Goal: Book appointment/travel/reservation

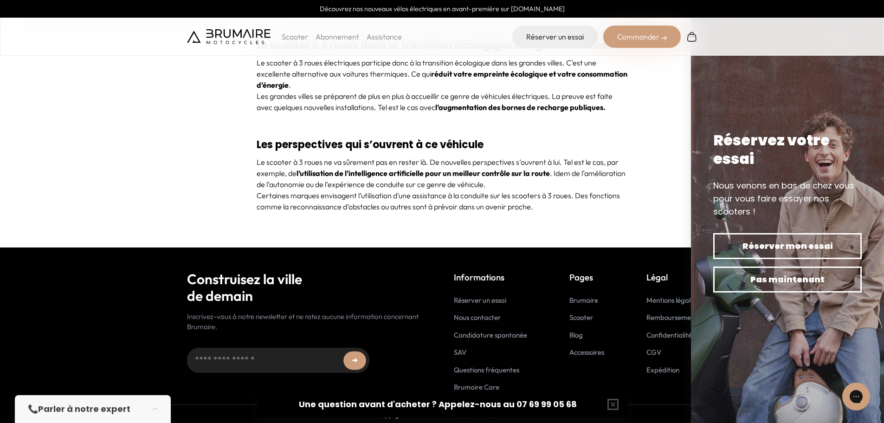
scroll to position [3778, 0]
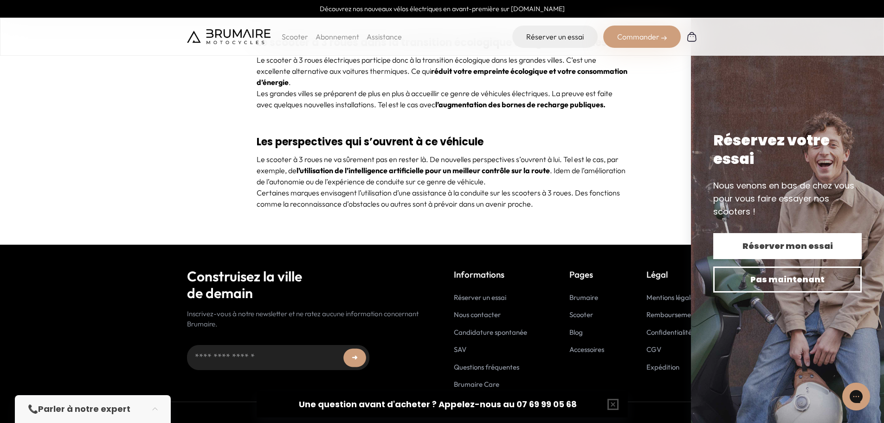
click at [790, 247] on span "Réserver mon essai" at bounding box center [787, 245] width 116 height 13
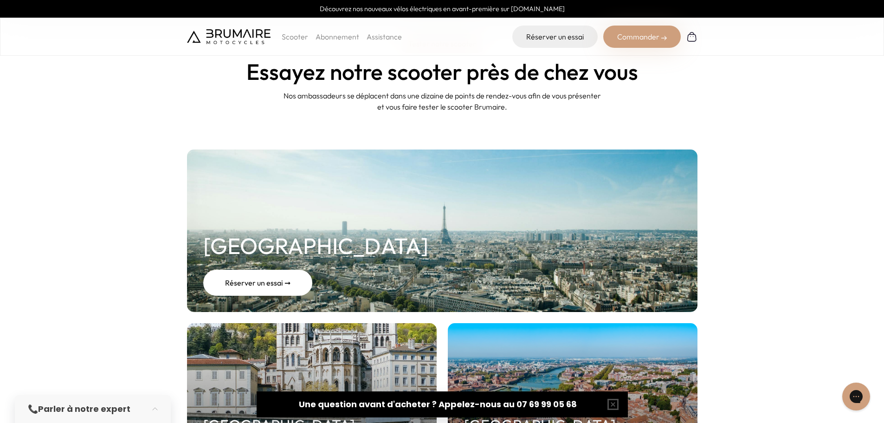
scroll to position [46, 0]
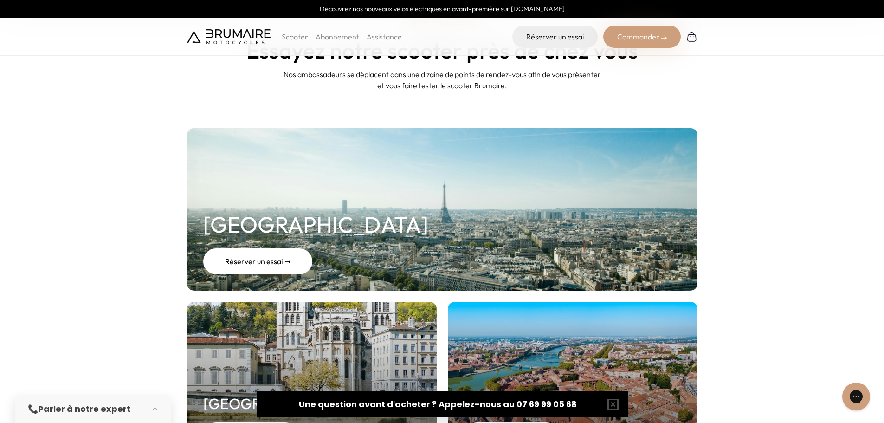
click at [257, 250] on div "Réserver un essai ➞" at bounding box center [257, 261] width 109 height 26
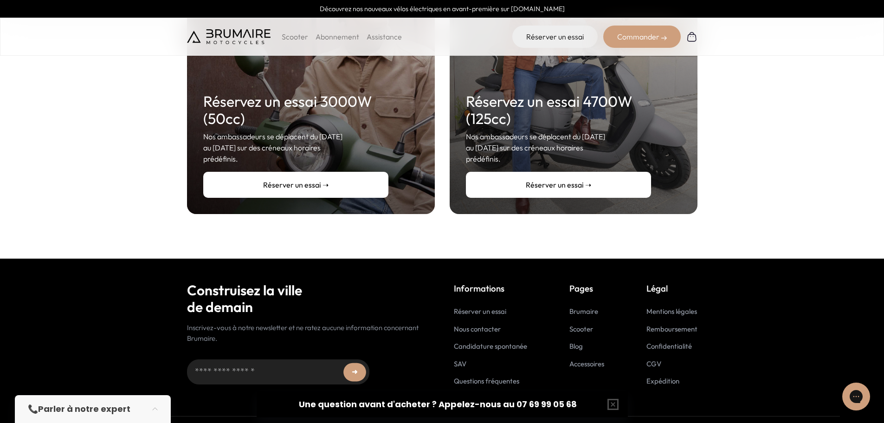
scroll to position [245, 0]
